Goal: Transaction & Acquisition: Download file/media

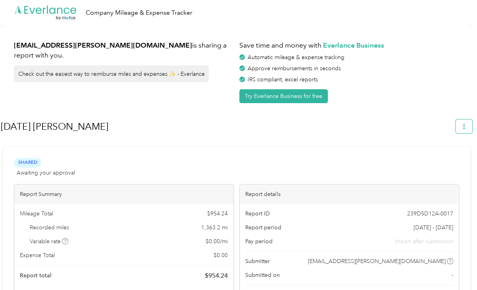
click at [468, 121] on button "button" at bounding box center [463, 126] width 17 height 14
click at [464, 157] on li "Download" at bounding box center [445, 164] width 55 height 14
click at [460, 159] on div "Download" at bounding box center [446, 163] width 44 height 8
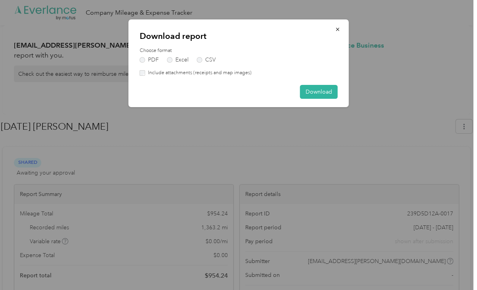
click at [195, 77] on div "Download report Choose format PDF Excel CSV Include attachments (receipts and m…" at bounding box center [239, 63] width 220 height 88
click at [175, 73] on label "Include attachments (receipts and map images)" at bounding box center [198, 72] width 106 height 7
click at [326, 93] on button "Download" at bounding box center [319, 92] width 38 height 14
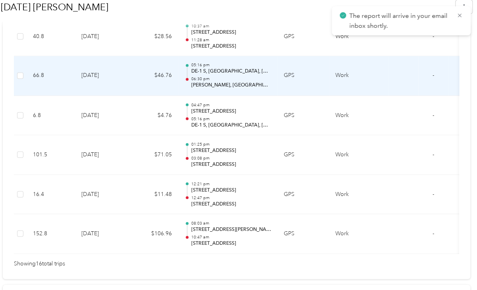
scroll to position [746, 0]
